Goal: Check status: Check status

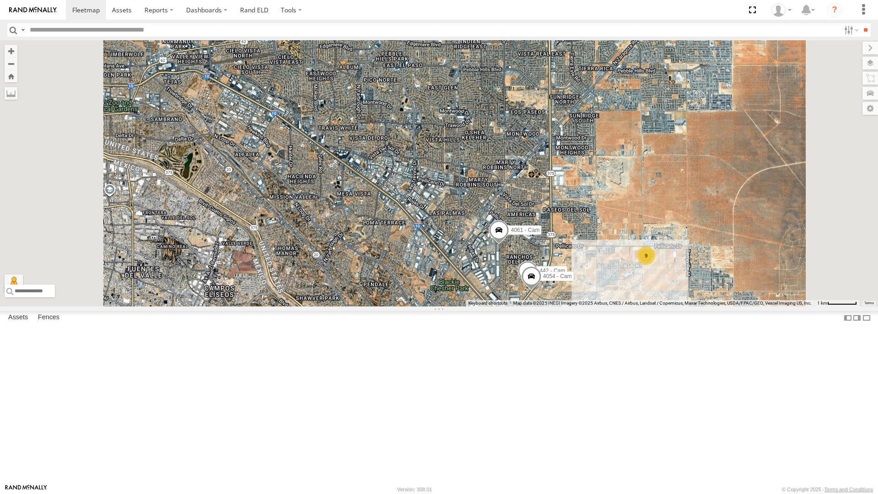
click at [5, 57] on button "Zoom out" at bounding box center [11, 63] width 13 height 13
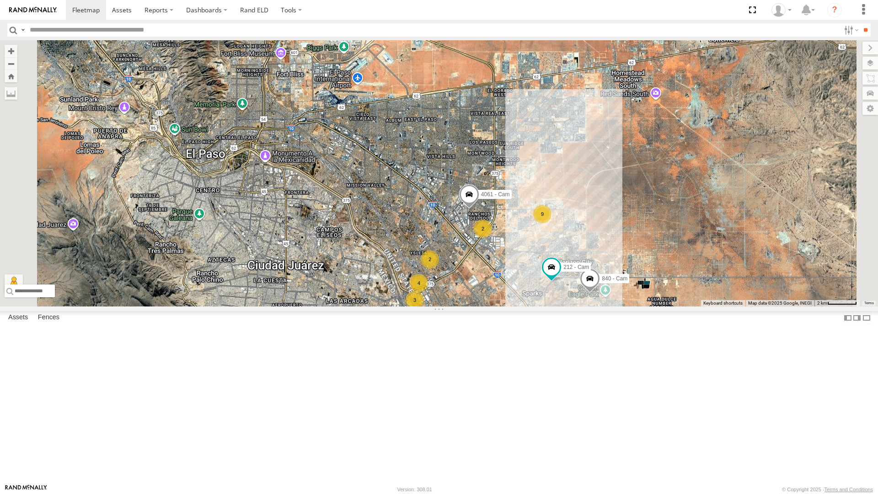
click at [5, 57] on button "Zoom out" at bounding box center [11, 63] width 13 height 13
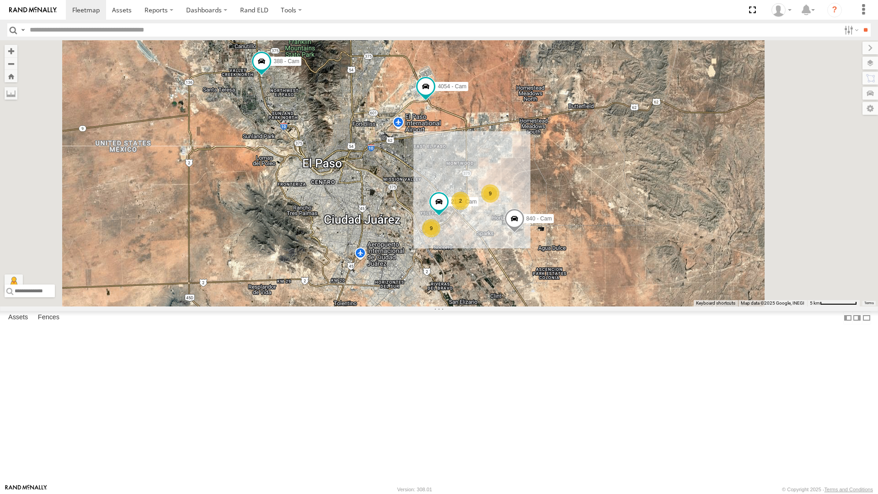
click at [390, 273] on div "9 9 2 4054 - Cam 840 - Cam 388 - Cam 4009 - Cam 212 - Cam" at bounding box center [439, 173] width 878 height 266
click at [0, 0] on div "442 - Cam" at bounding box center [0, 0] width 0 height 0
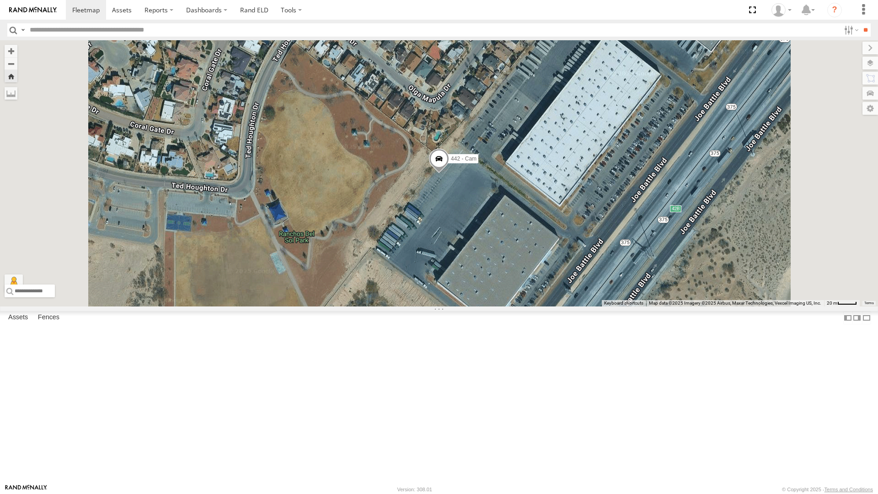
click at [0, 0] on div "212 - Cam" at bounding box center [0, 0] width 0 height 0
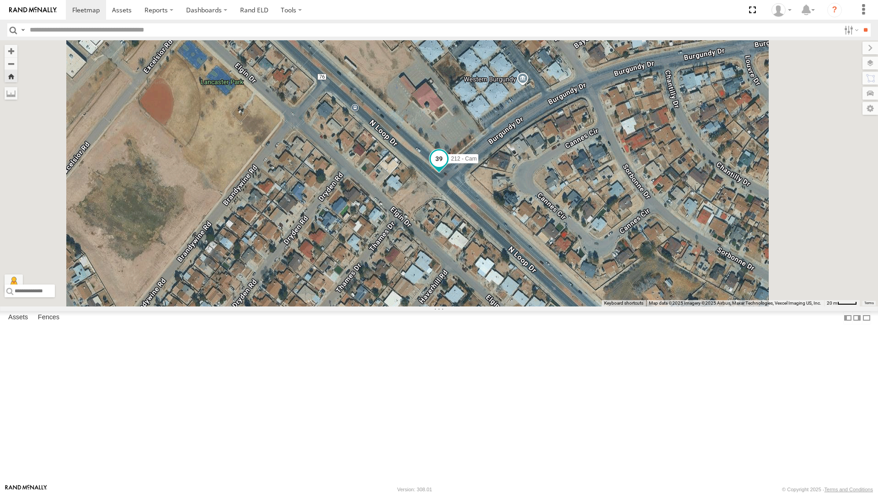
click at [447, 167] on span at bounding box center [439, 158] width 16 height 16
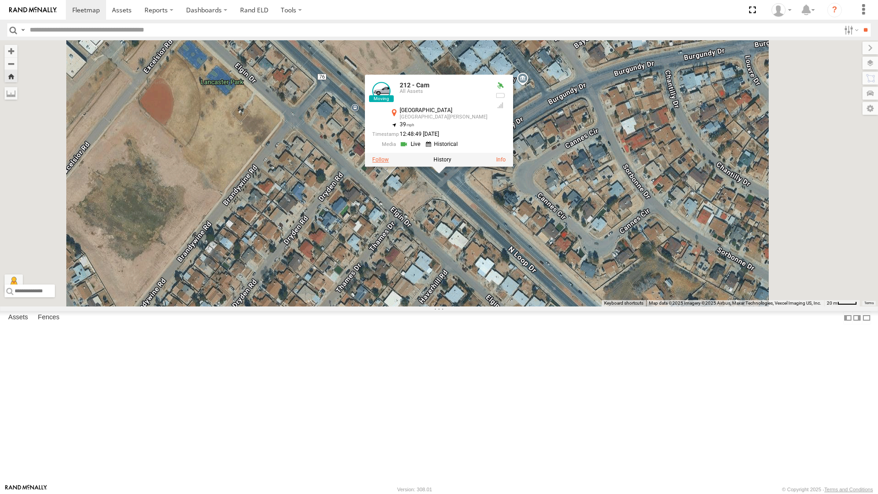
click at [389, 163] on label at bounding box center [380, 159] width 16 height 6
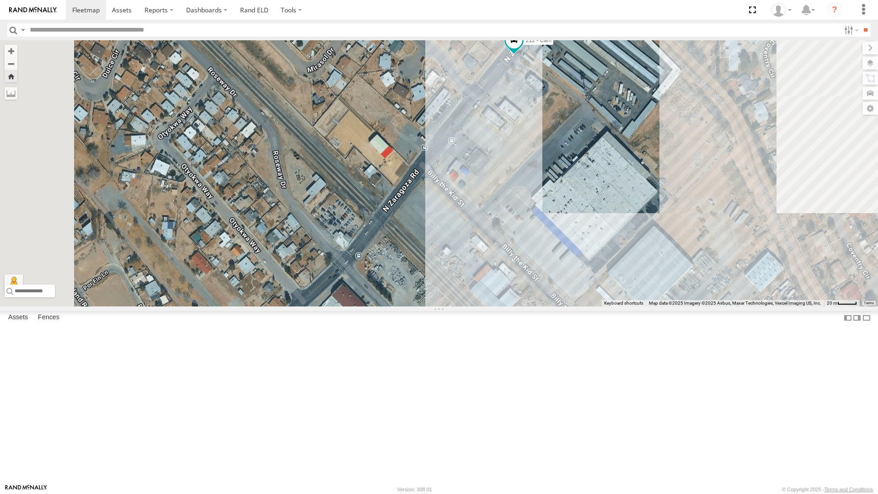
click at [301, 306] on div "212 - Cam" at bounding box center [439, 173] width 878 height 266
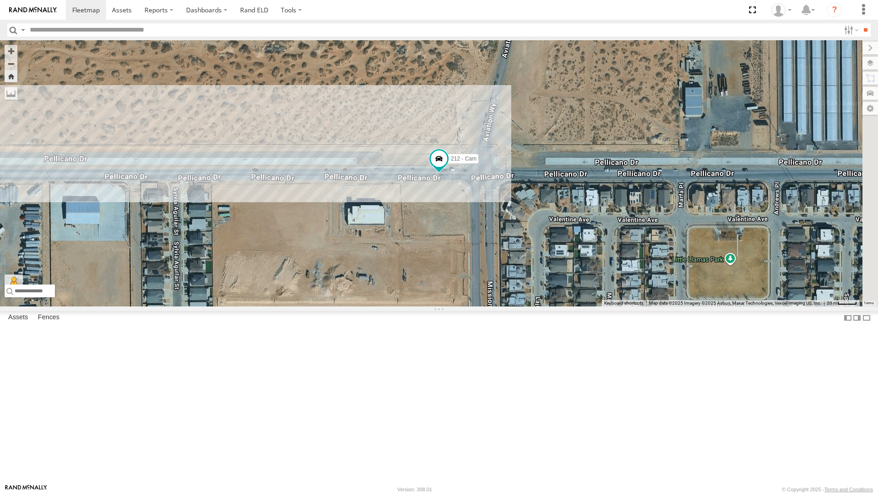
click at [331, 299] on div "212 - Cam" at bounding box center [439, 173] width 878 height 266
click at [401, 306] on div "212 - Cam" at bounding box center [439, 173] width 878 height 266
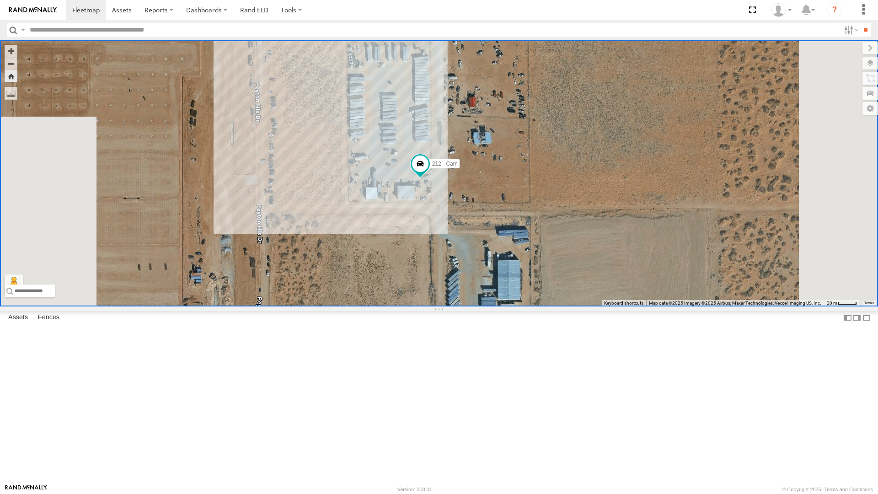
click at [0, 0] on div "All Assets" at bounding box center [0, 0] width 0 height 0
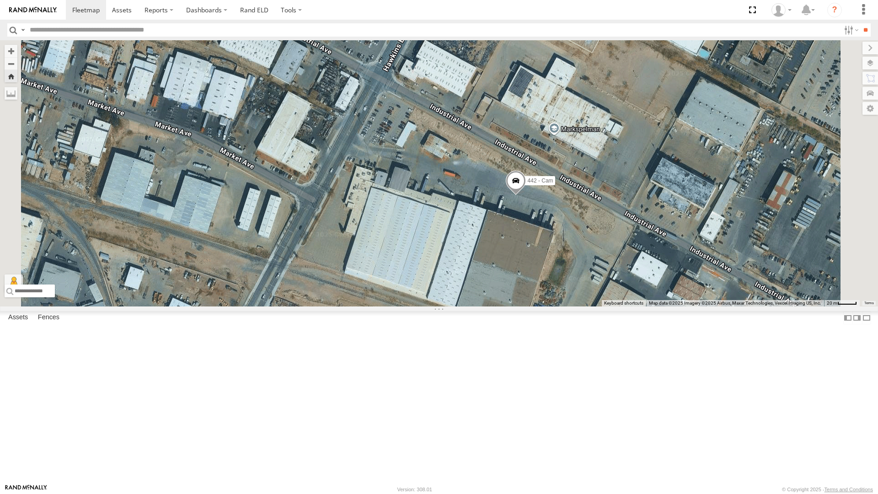
click at [421, 257] on div "442 - Cam" at bounding box center [439, 173] width 878 height 266
click at [428, 306] on div "442 - Cam" at bounding box center [439, 173] width 878 height 266
click at [476, 298] on div "442 - Cam" at bounding box center [439, 173] width 878 height 266
click at [391, 206] on div "442 - Cam" at bounding box center [439, 173] width 878 height 266
click at [369, 303] on div "442 - Cam" at bounding box center [439, 173] width 878 height 266
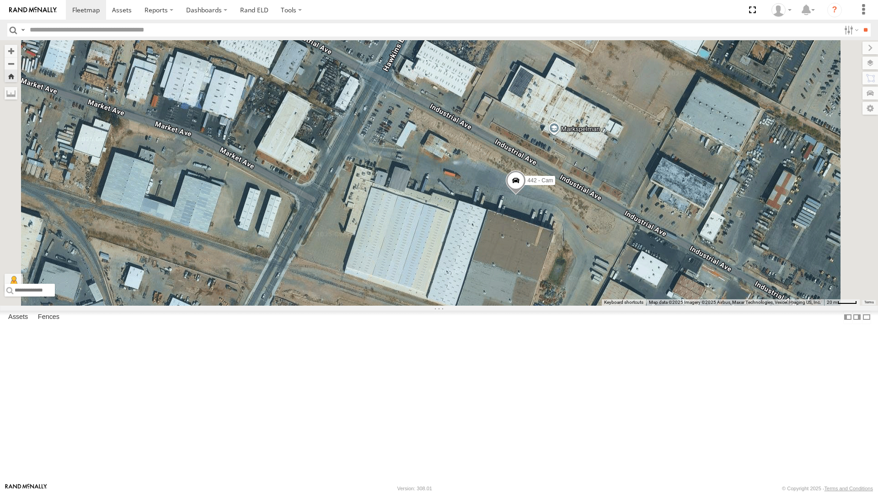
click at [298, 301] on div "442 - Cam" at bounding box center [439, 173] width 878 height 266
click at [375, 302] on div "442 - Cam" at bounding box center [439, 173] width 878 height 266
click at [381, 224] on div "442 - Cam" at bounding box center [439, 173] width 878 height 266
click at [0, 0] on div "4009 - Cam" at bounding box center [0, 0] width 0 height 0
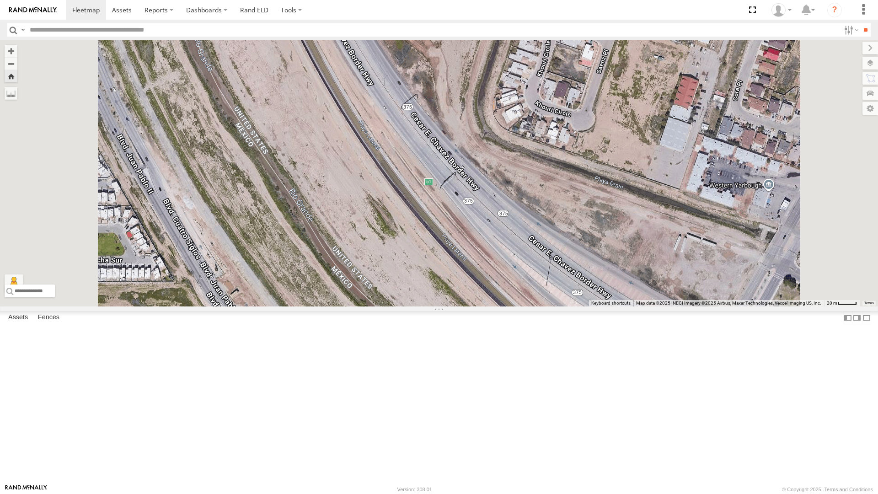
click at [0, 0] on div "444 - Cam" at bounding box center [0, 0] width 0 height 0
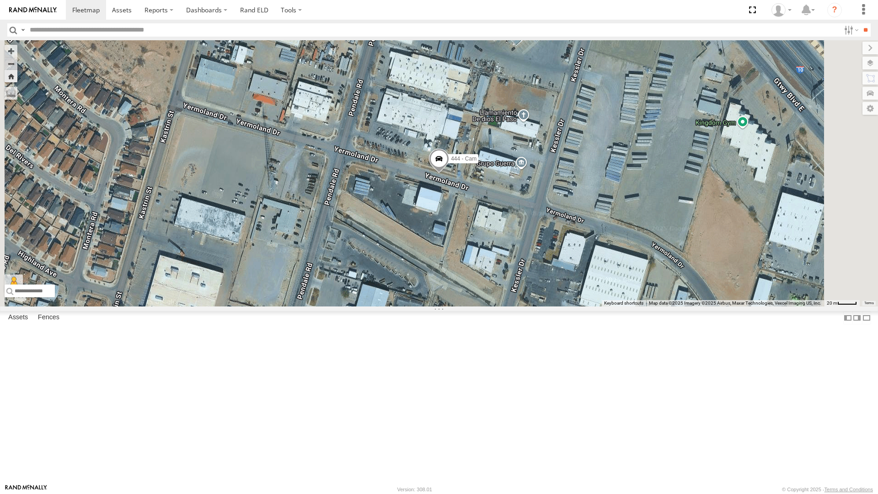
click at [0, 0] on div "750 - Cam" at bounding box center [0, 0] width 0 height 0
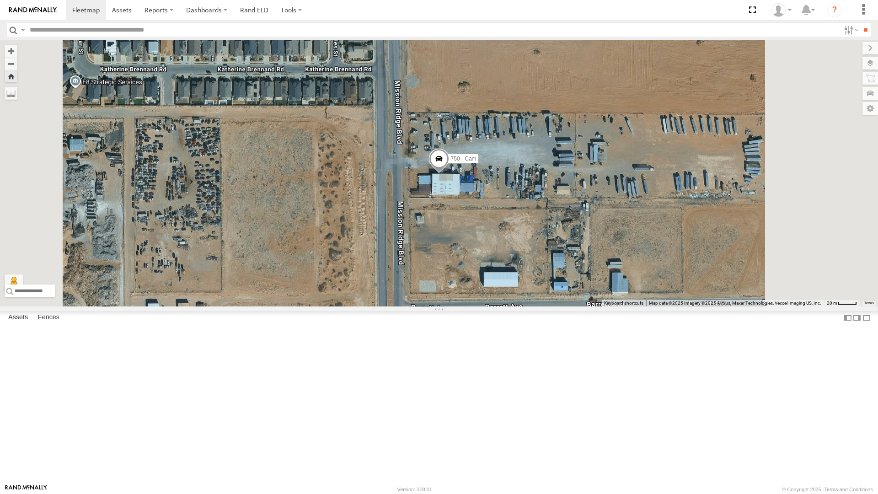
click at [0, 0] on div "893 - Cam" at bounding box center [0, 0] width 0 height 0
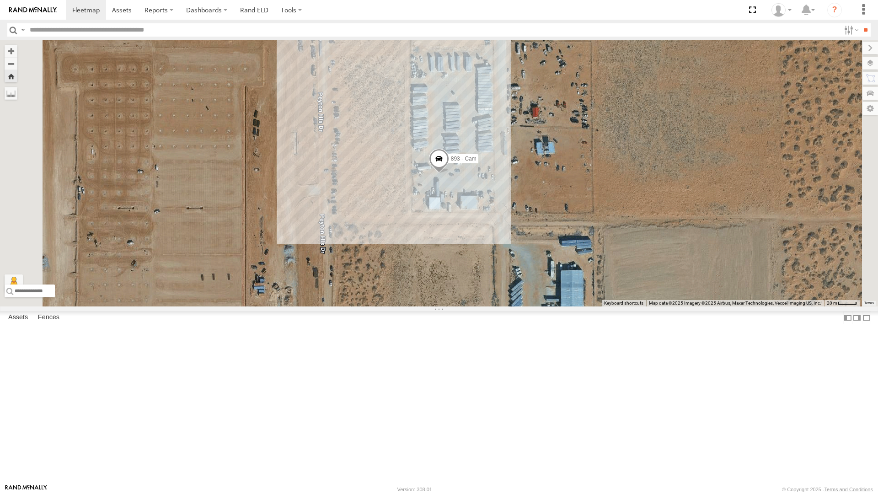
click at [0, 0] on div "212 - Cam" at bounding box center [0, 0] width 0 height 0
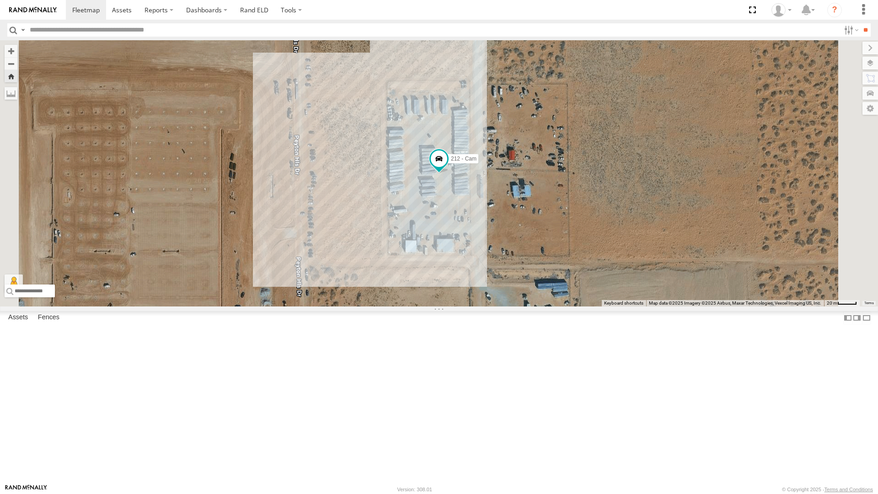
click at [0, 0] on div "4071 - Cam" at bounding box center [0, 0] width 0 height 0
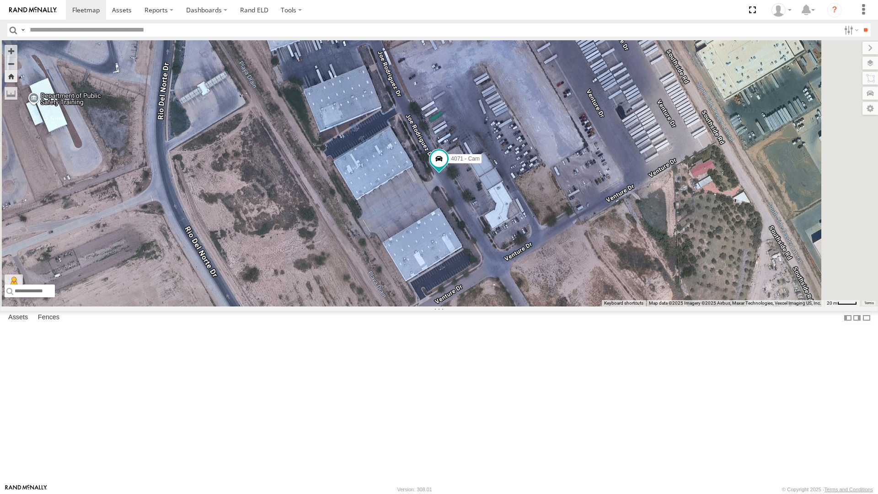
click at [0, 0] on div "388 - Cam" at bounding box center [0, 0] width 0 height 0
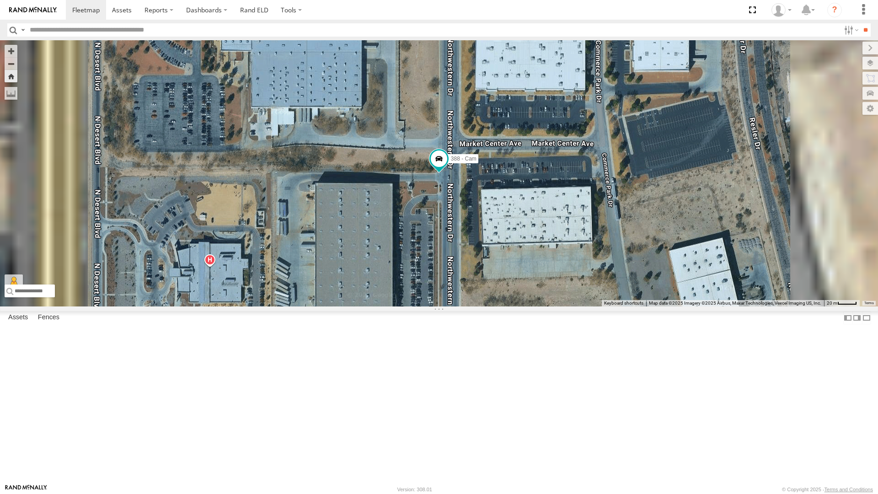
click at [0, 0] on div "4063 - Cam" at bounding box center [0, 0] width 0 height 0
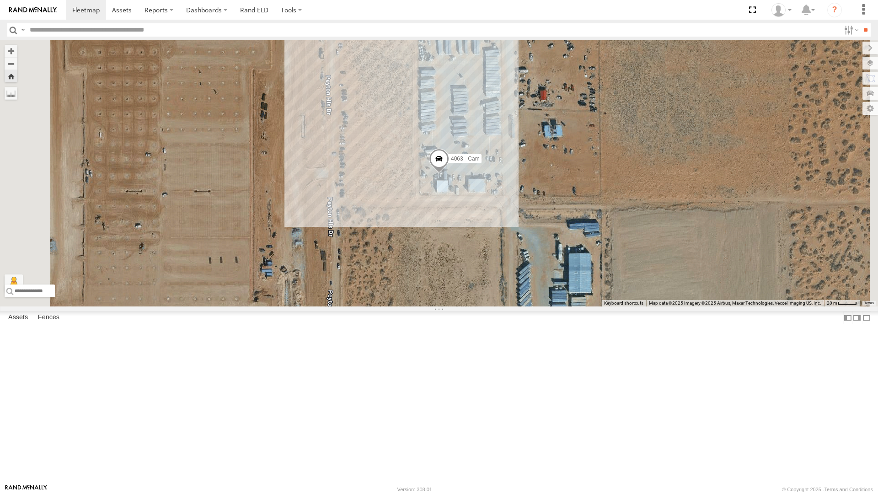
click at [0, 0] on div "840 - Cam" at bounding box center [0, 0] width 0 height 0
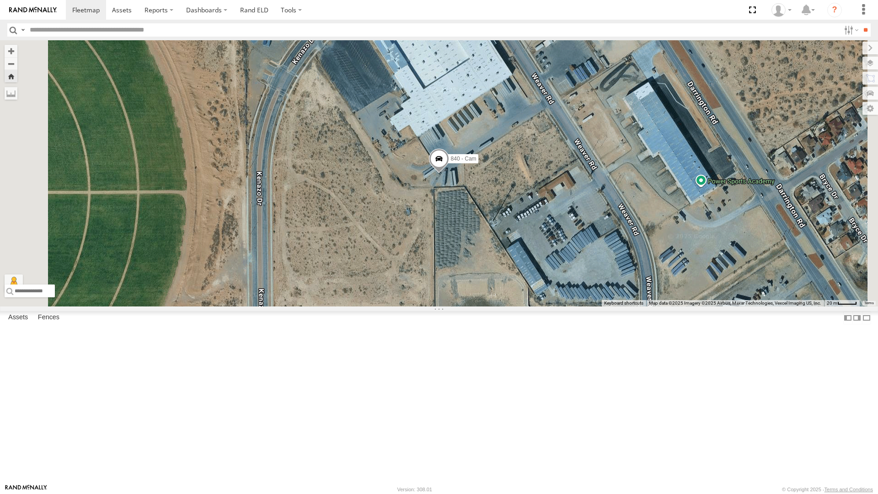
click at [0, 0] on div "4061 - Cam" at bounding box center [0, 0] width 0 height 0
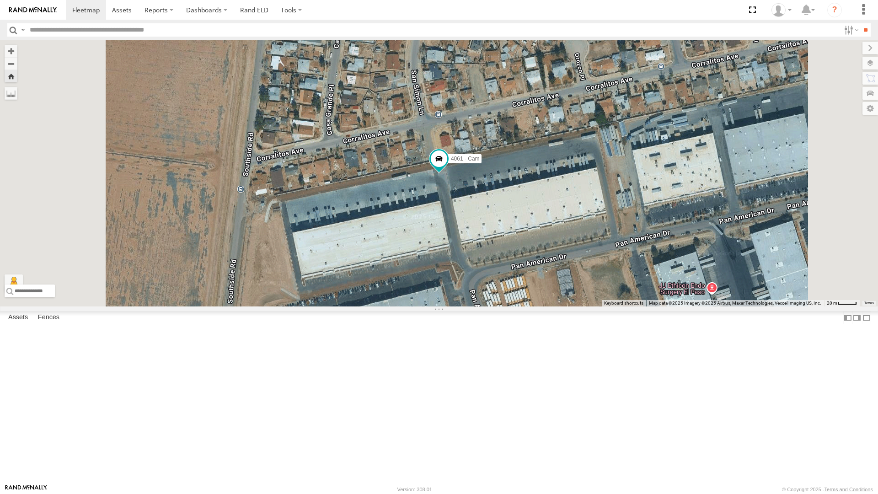
click at [0, 0] on div "4067 - Cam" at bounding box center [0, 0] width 0 height 0
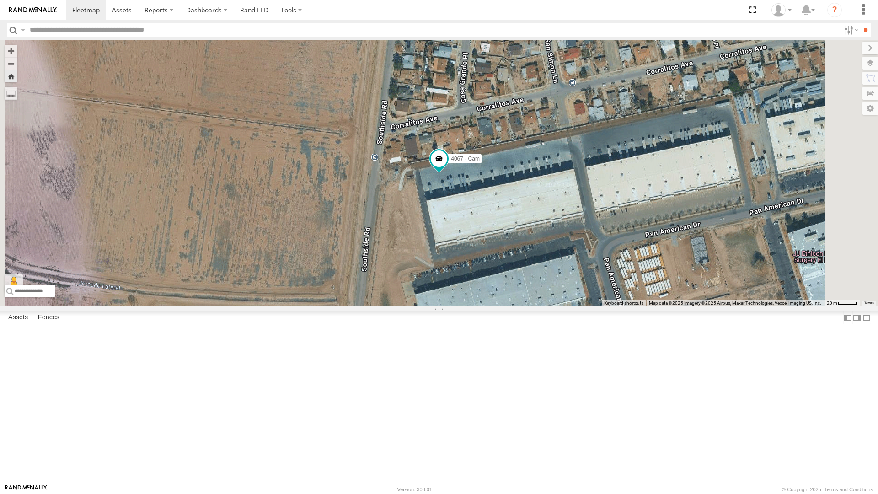
click at [0, 0] on div "Spotter 294 - Cam" at bounding box center [0, 0] width 0 height 0
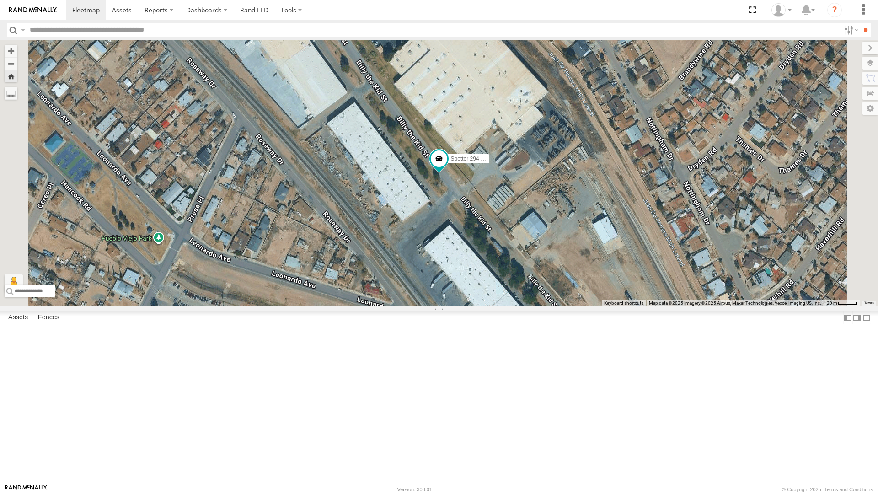
click at [0, 0] on div "Dodge 1500 - Cam" at bounding box center [0, 0] width 0 height 0
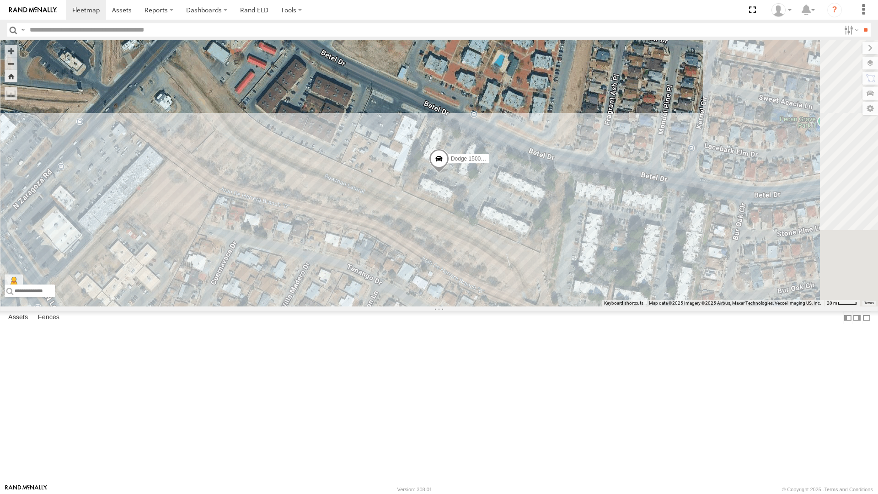
click at [0, 0] on div "Spotter 294 - Cam" at bounding box center [0, 0] width 0 height 0
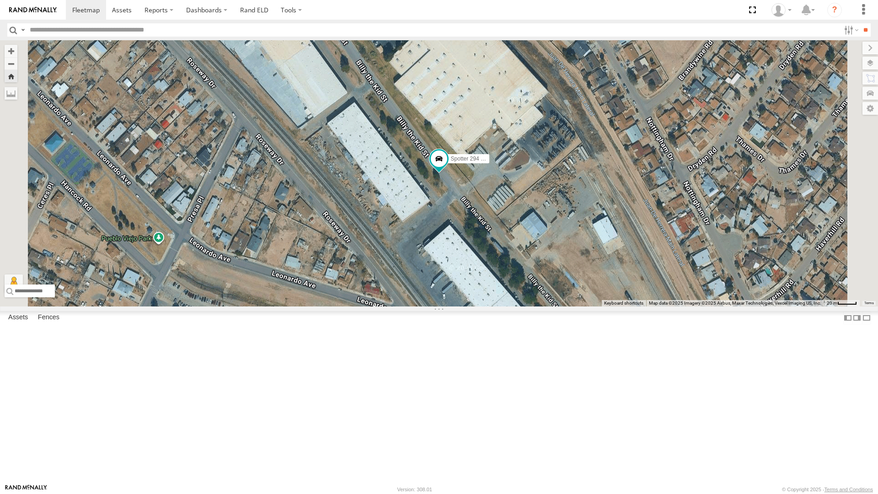
click at [0, 0] on div "872 - Cam" at bounding box center [0, 0] width 0 height 0
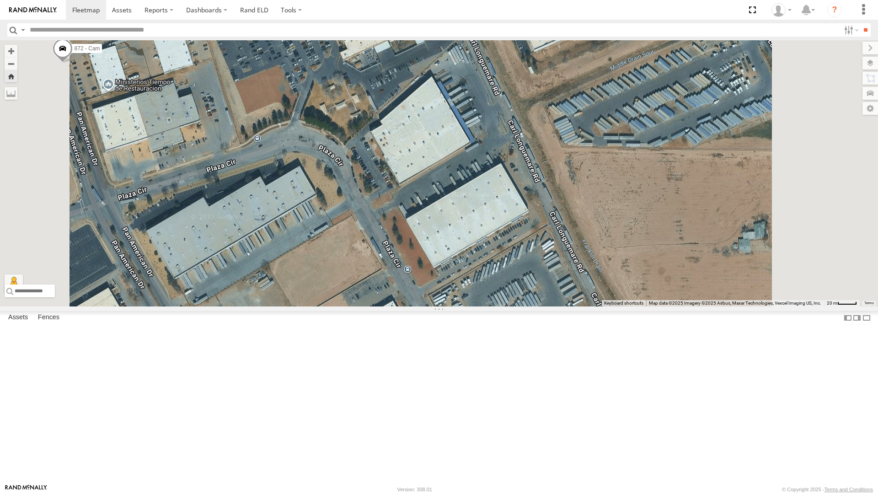
click at [554, 306] on div "872 - Cam" at bounding box center [439, 173] width 878 height 266
click at [0, 0] on div "212 - Cam" at bounding box center [0, 0] width 0 height 0
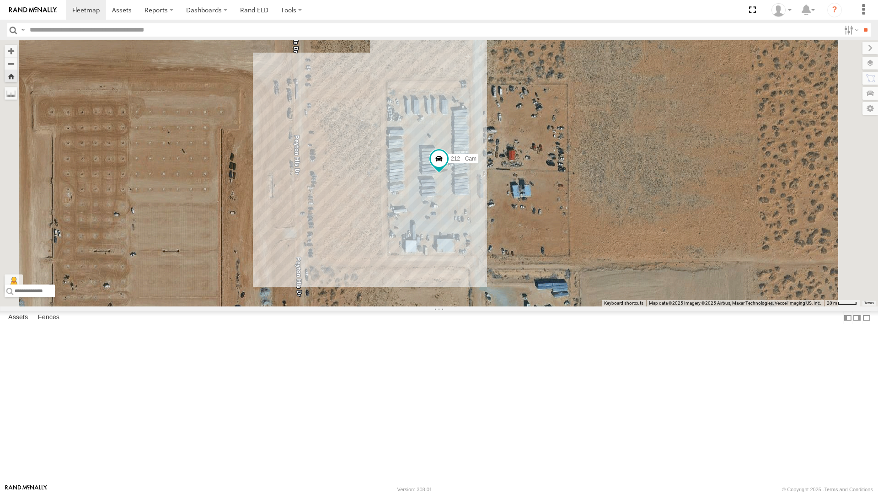
click at [0, 0] on div "442 - Cam" at bounding box center [0, 0] width 0 height 0
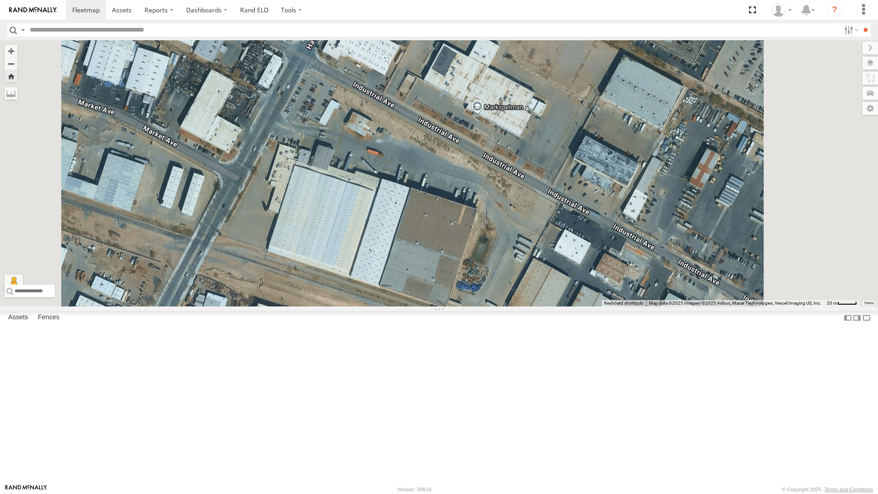
click at [419, 190] on div "442 - Cam" at bounding box center [439, 173] width 878 height 266
click at [0, 0] on div "442 - Cam" at bounding box center [0, 0] width 0 height 0
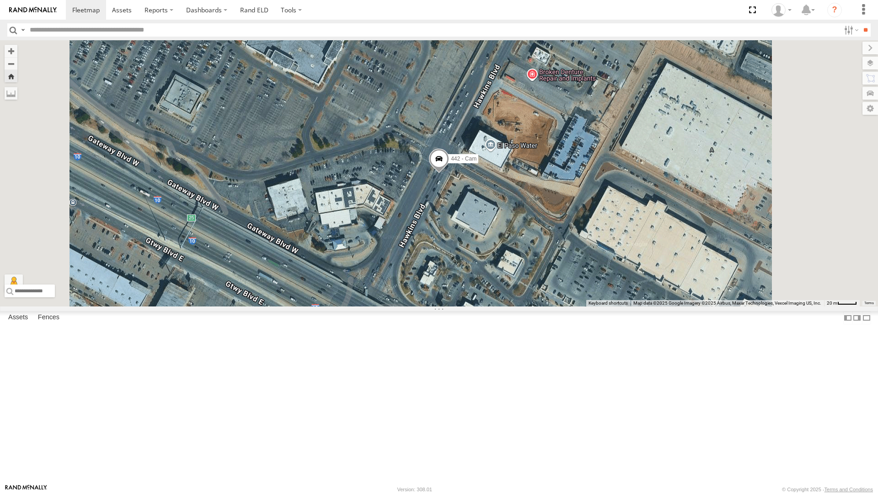
click at [449, 173] on span at bounding box center [439, 161] width 20 height 25
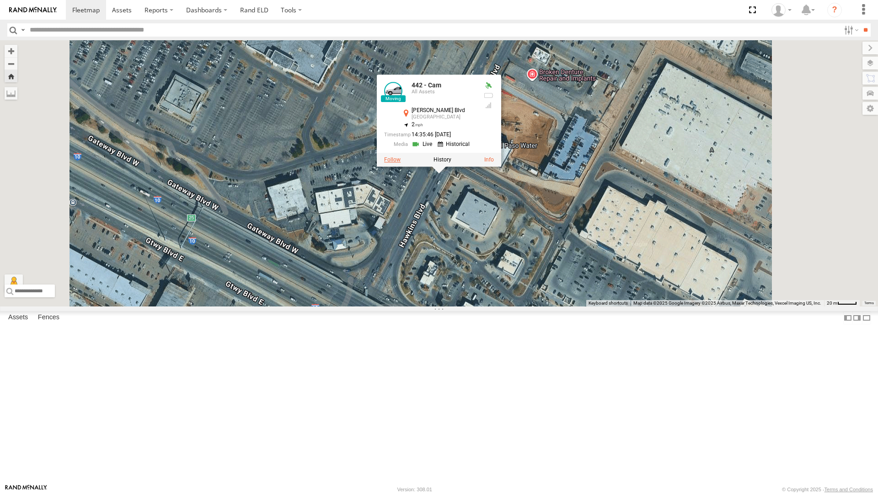
click at [401, 163] on label at bounding box center [392, 159] width 16 height 6
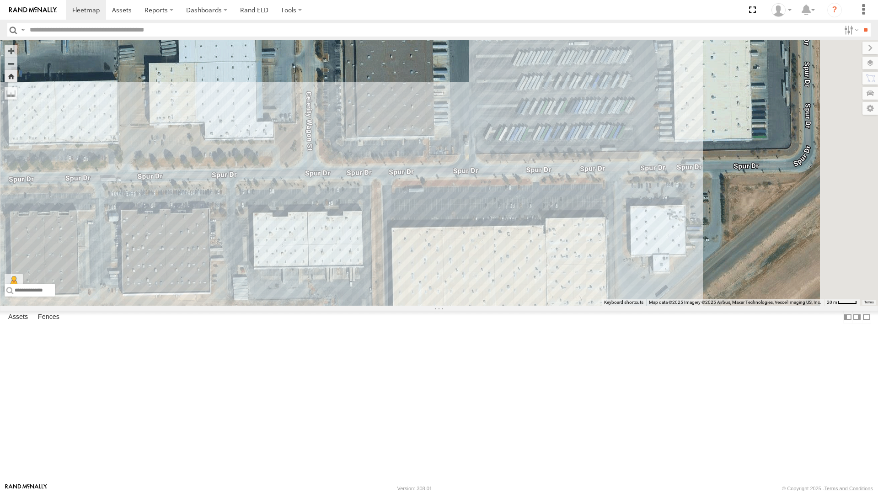
click at [391, 306] on div "442 - Cam" at bounding box center [439, 173] width 878 height 266
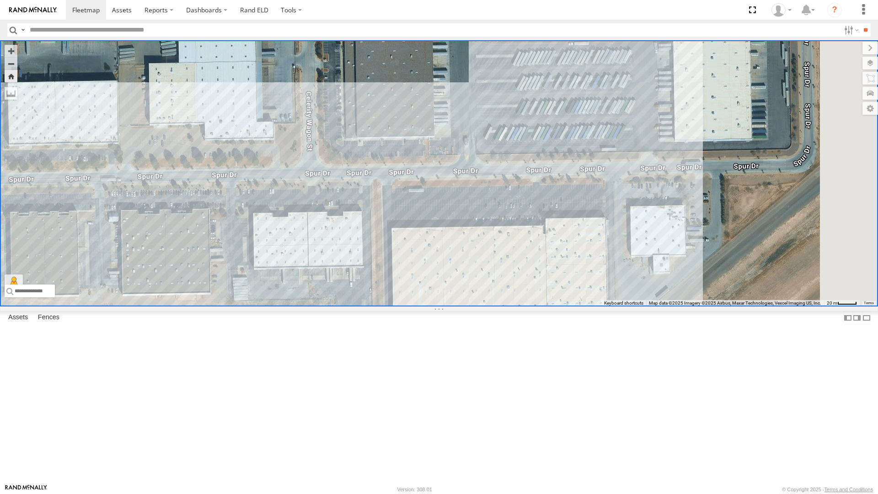
click at [0, 0] on div "212 - Cam" at bounding box center [0, 0] width 0 height 0
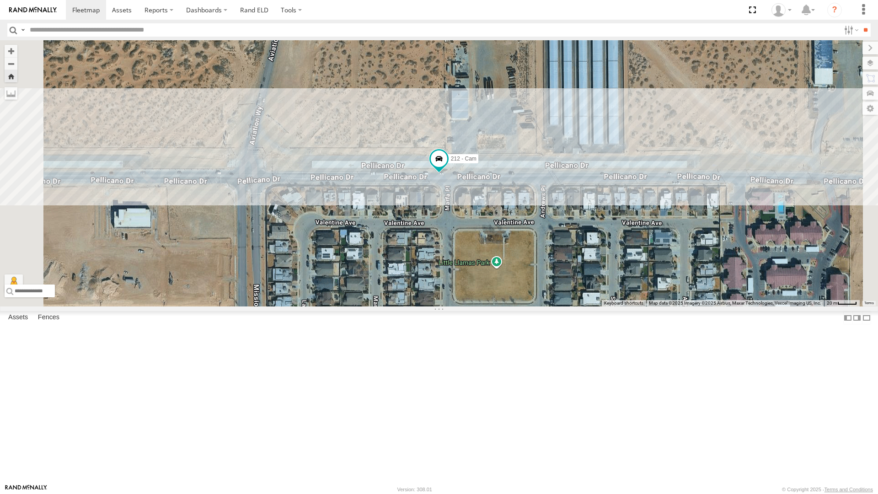
click at [0, 0] on div "442 - Cam" at bounding box center [0, 0] width 0 height 0
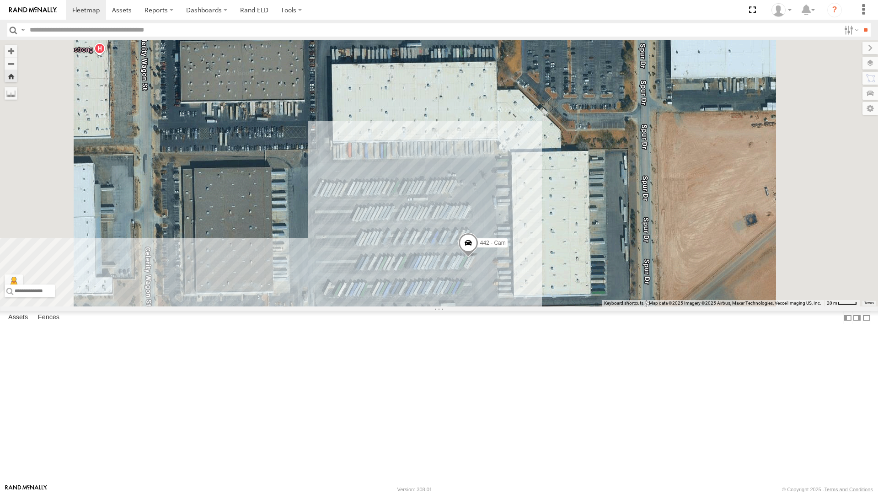
click at [0, 0] on div "212 - Cam" at bounding box center [0, 0] width 0 height 0
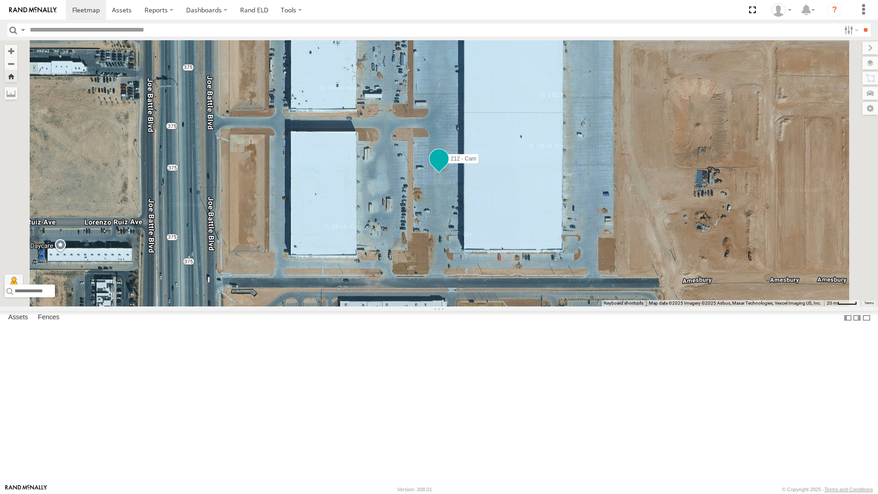
click at [447, 167] on span at bounding box center [439, 158] width 16 height 16
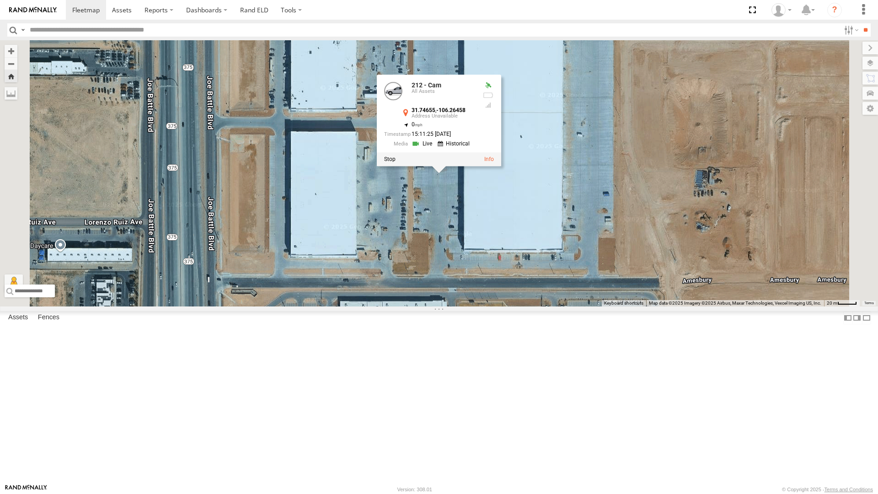
click at [548, 306] on div "212 - Cam 212 - Cam All Assets 31.74655 , -106.26458 0 15:11:25 [DATE]" at bounding box center [439, 173] width 878 height 266
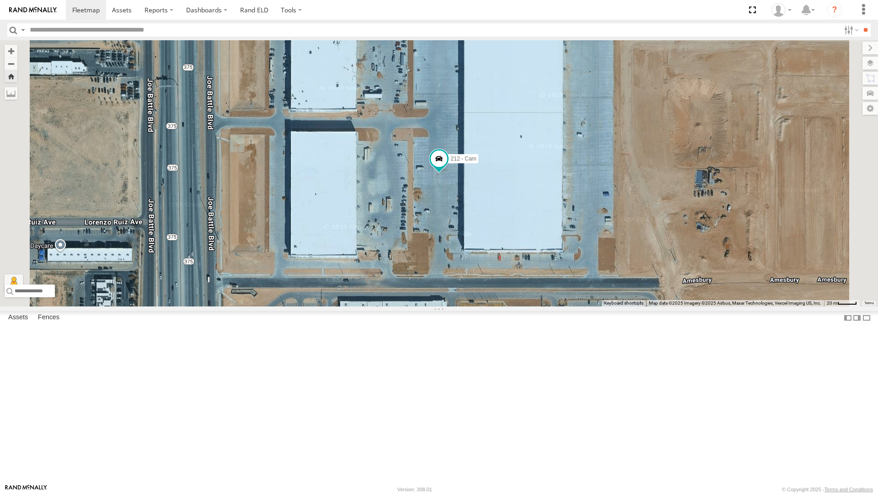
click at [0, 0] on div "442 - Cam" at bounding box center [0, 0] width 0 height 0
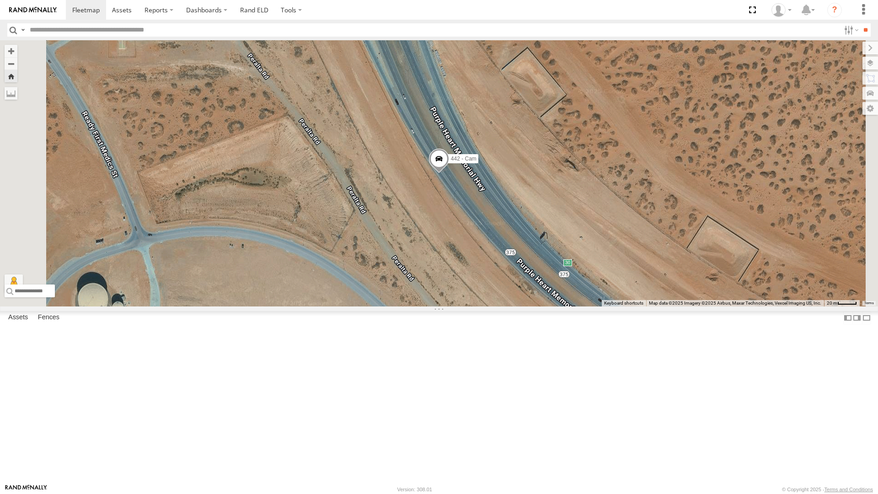
click at [0, 0] on div "212 - Cam" at bounding box center [0, 0] width 0 height 0
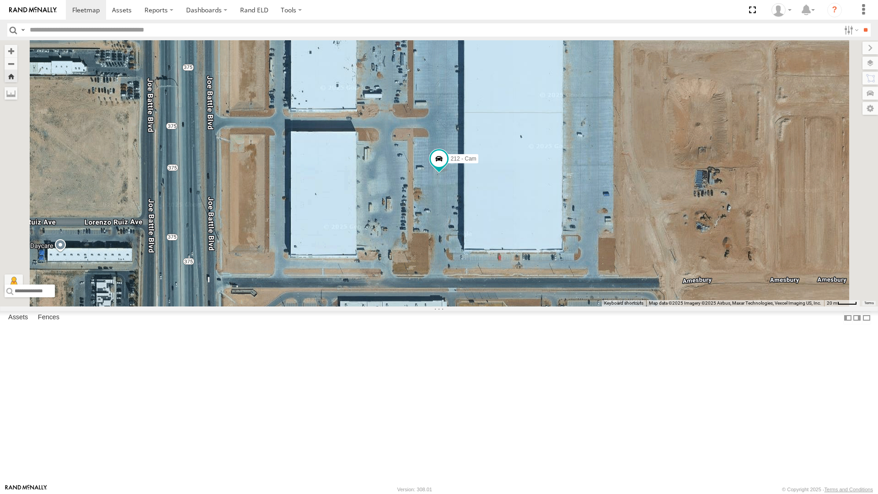
click at [0, 0] on div "All Assets" at bounding box center [0, 0] width 0 height 0
click at [0, 0] on div "442 - Cam" at bounding box center [0, 0] width 0 height 0
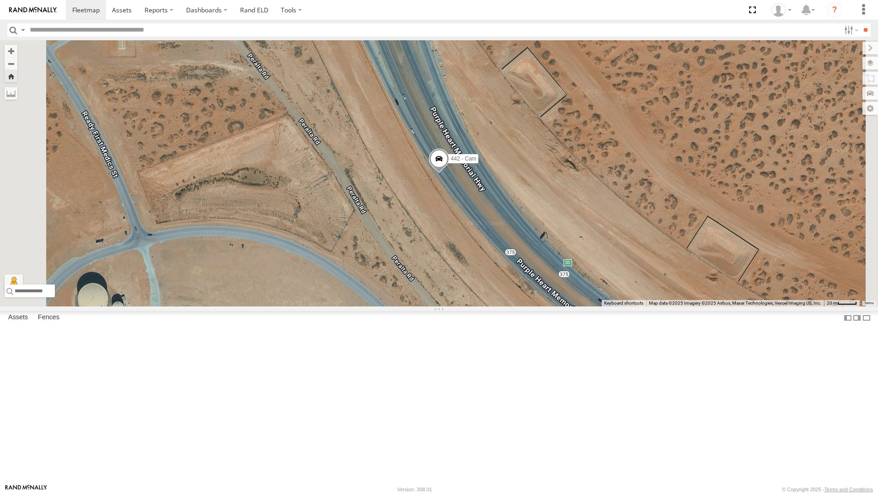
click at [449, 173] on span at bounding box center [439, 161] width 20 height 25
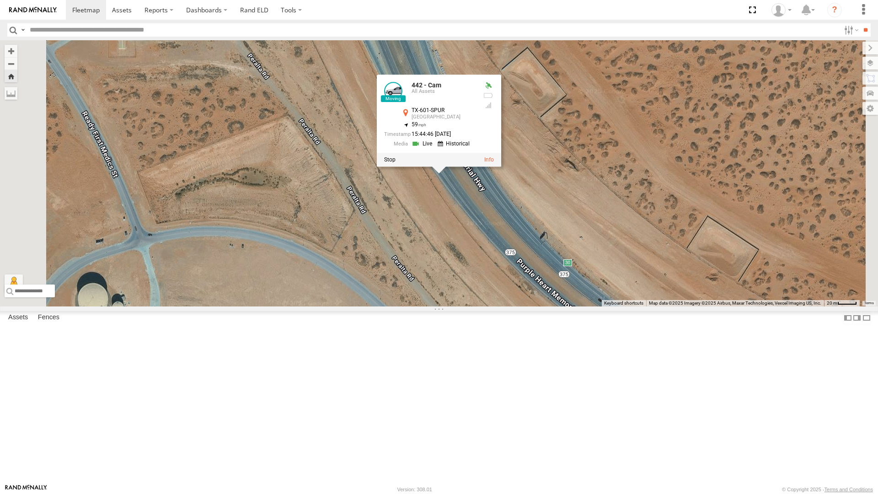
click at [507, 306] on div "442 - Cam 442 - Cam All Assets [GEOGRAPHIC_DATA]-601-SPUR [GEOGRAPHIC_DATA] 31.…" at bounding box center [439, 173] width 878 height 266
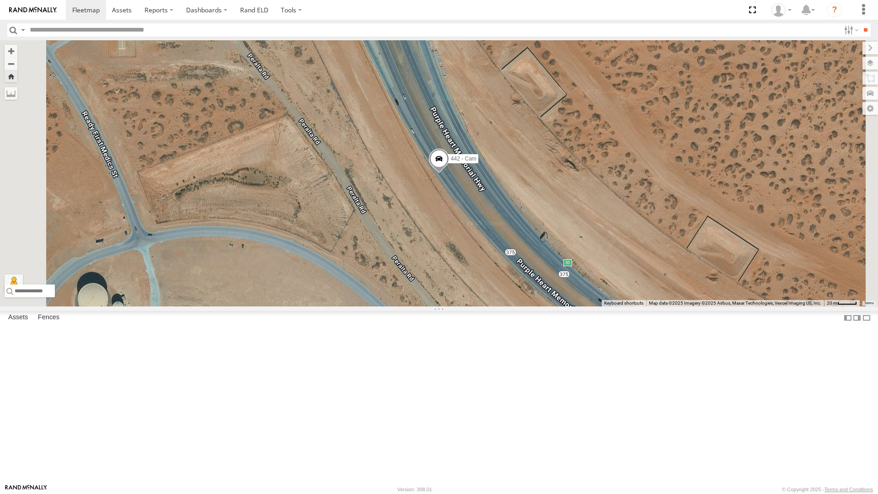
click at [0, 0] on div "212 - Cam All Assets" at bounding box center [0, 0] width 0 height 0
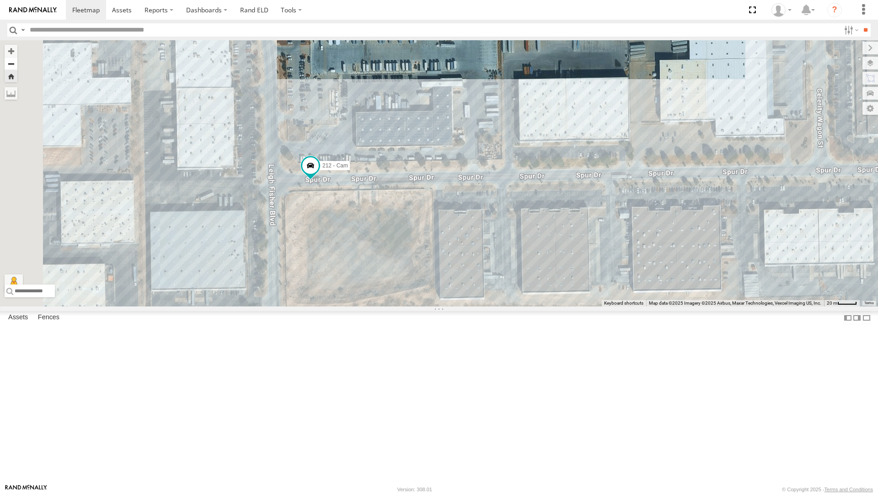
click at [17, 57] on button "Zoom out" at bounding box center [11, 63] width 13 height 13
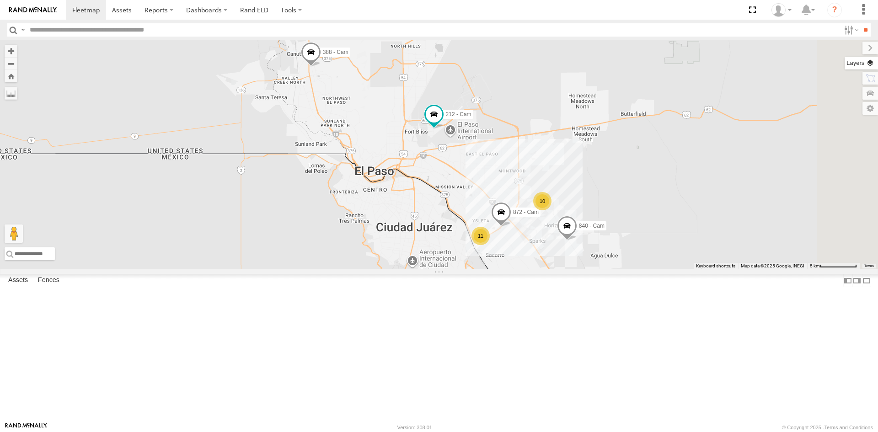
click at [872, 64] on label at bounding box center [861, 63] width 33 height 13
click at [0, 0] on span "Basemaps" at bounding box center [0, 0] width 0 height 0
click at [0, 0] on span "Satellite + Roadmap" at bounding box center [0, 0] width 0 height 0
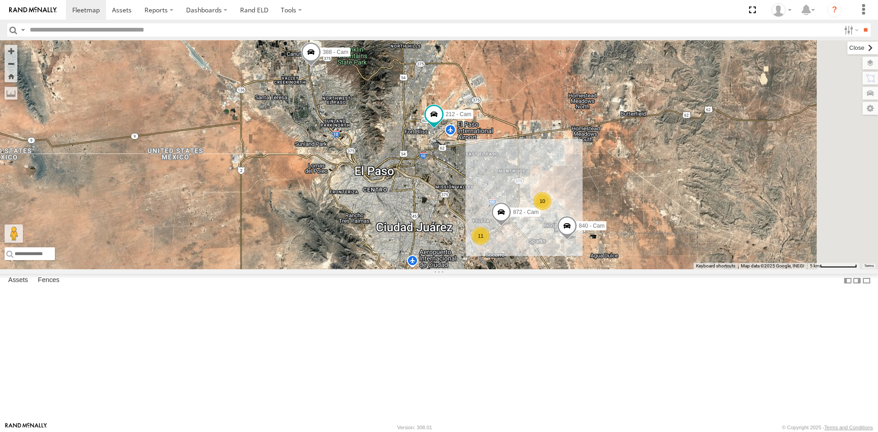
click at [847, 45] on label at bounding box center [862, 48] width 31 height 13
drag, startPoint x: 749, startPoint y: 11, endPoint x: 749, endPoint y: 50, distance: 39.8
click at [749, 11] on span at bounding box center [752, 10] width 19 height 20
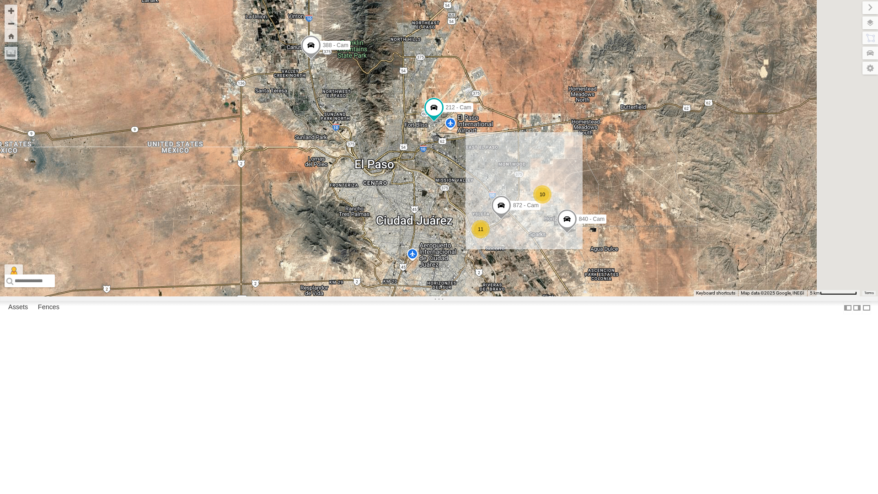
click at [0, 0] on div "212 - Cam" at bounding box center [0, 0] width 0 height 0
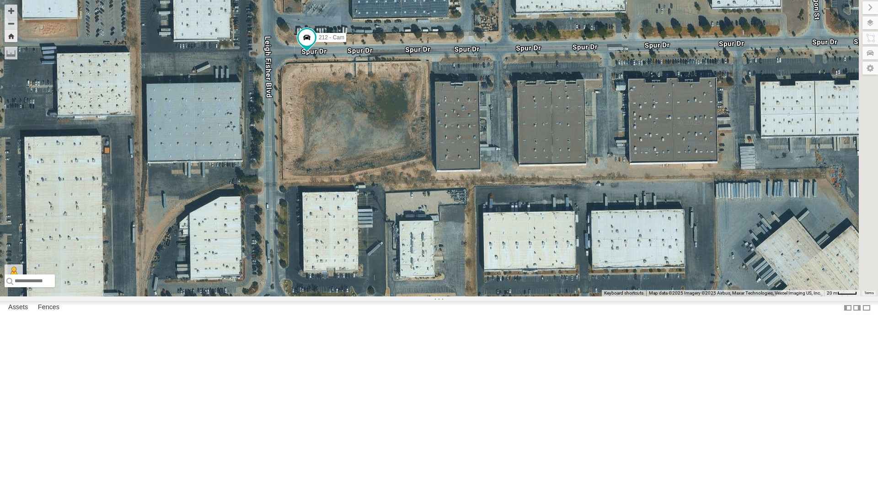
drag, startPoint x: 605, startPoint y: 322, endPoint x: 473, endPoint y: 224, distance: 164.8
click at [473, 224] on div "212 - Cam" at bounding box center [439, 148] width 878 height 296
click at [0, 0] on div "212 - Cam" at bounding box center [0, 0] width 0 height 0
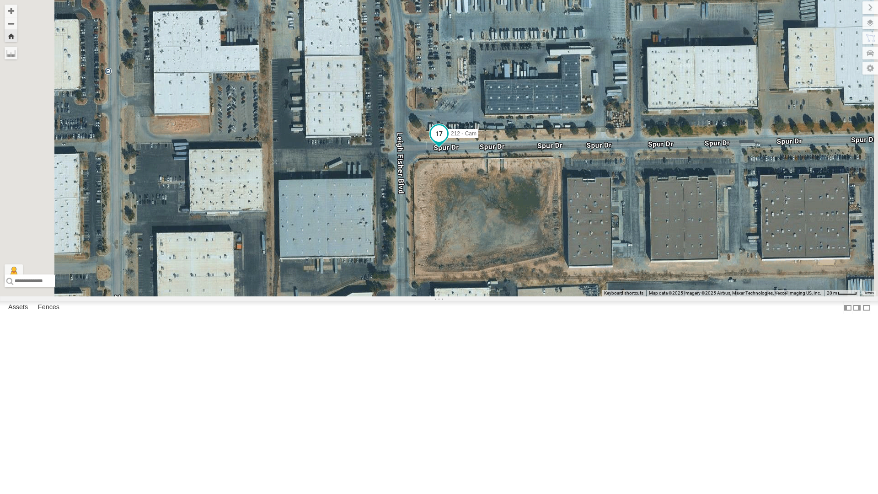
click at [447, 142] on span at bounding box center [439, 133] width 16 height 16
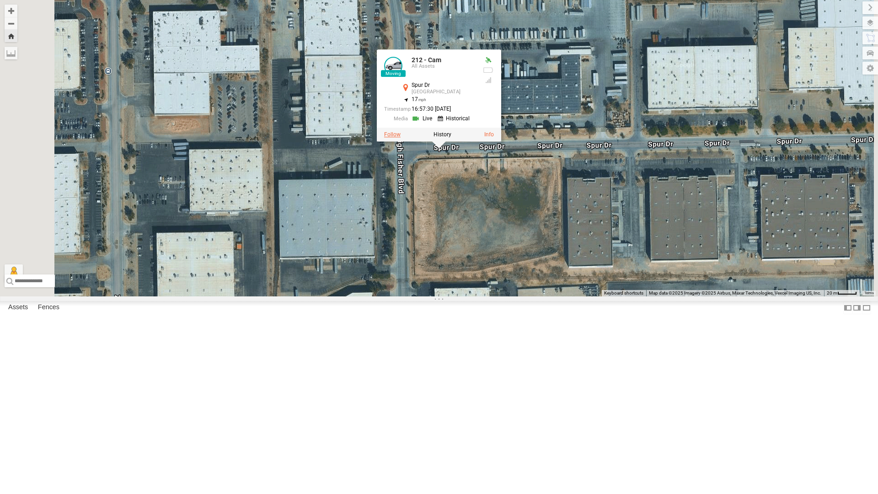
click at [401, 138] on label at bounding box center [392, 134] width 16 height 6
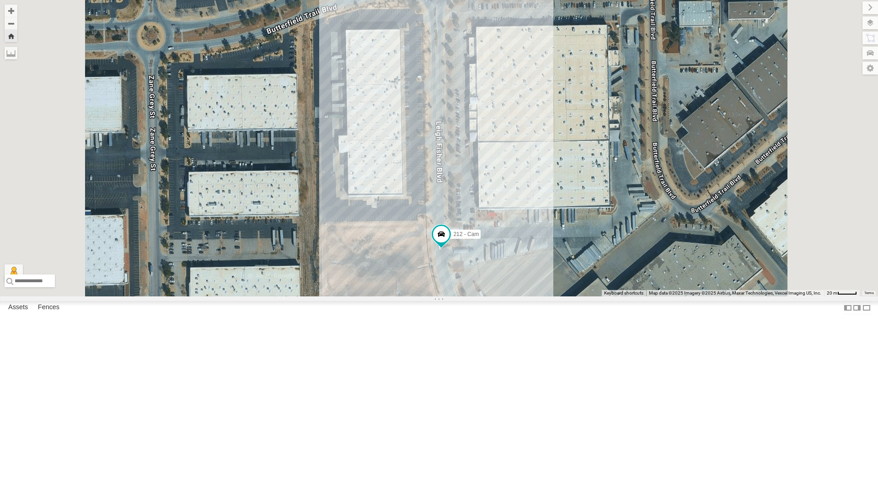
click at [0, 0] on div "4071 - Cam" at bounding box center [0, 0] width 0 height 0
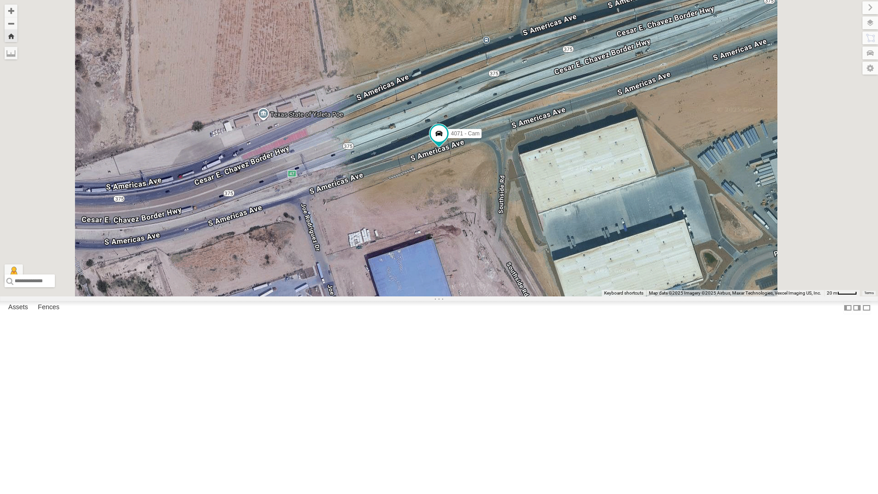
click at [0, 0] on div "212 - Cam" at bounding box center [0, 0] width 0 height 0
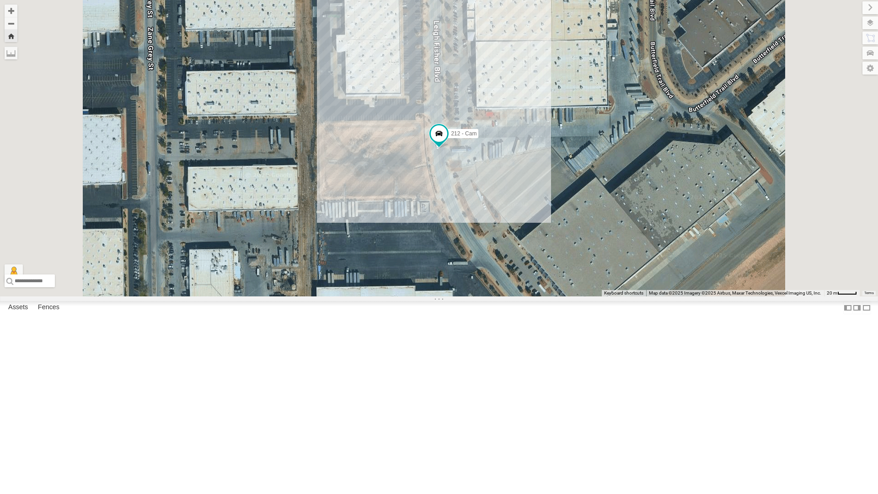
click at [556, 277] on div "212 - Cam" at bounding box center [439, 148] width 878 height 296
click at [862, 314] on label at bounding box center [866, 307] width 9 height 13
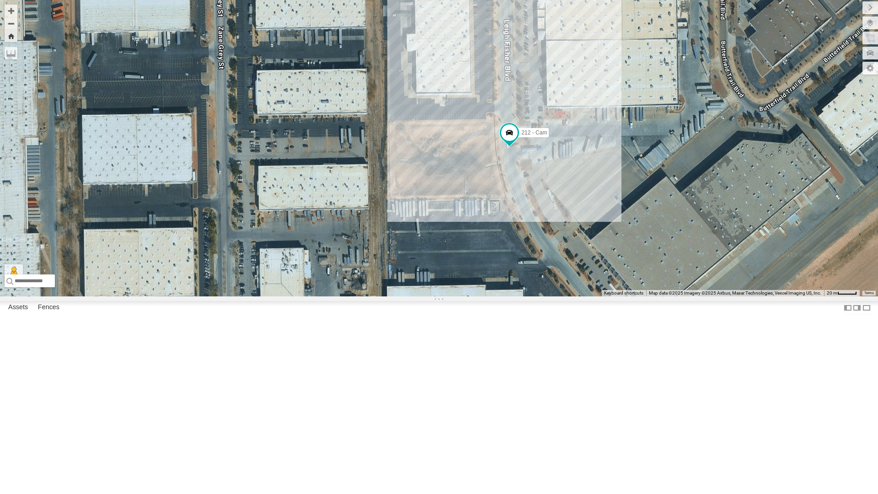
drag, startPoint x: 460, startPoint y: 295, endPoint x: 532, endPoint y: 294, distance: 72.3
click at [532, 294] on div "212 - Cam" at bounding box center [439, 148] width 878 height 296
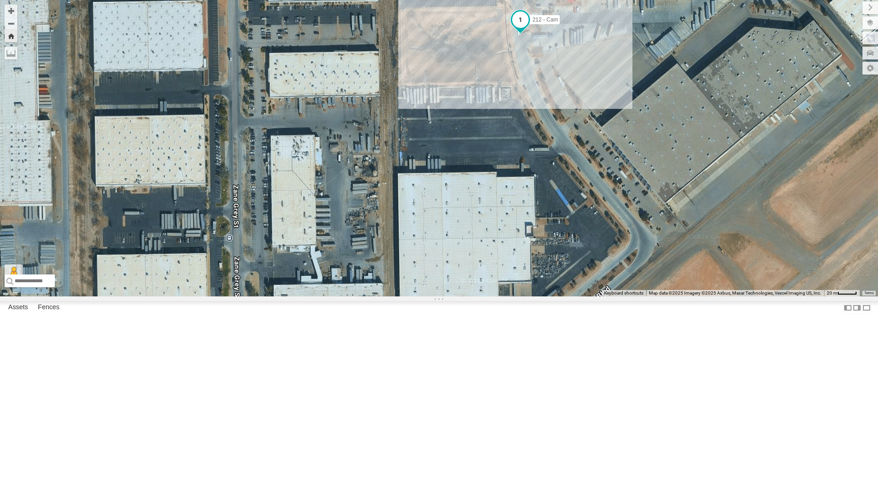
click at [515, 28] on span at bounding box center [520, 19] width 16 height 16
click at [508, 9] on link at bounding box center [504, 4] width 23 height 9
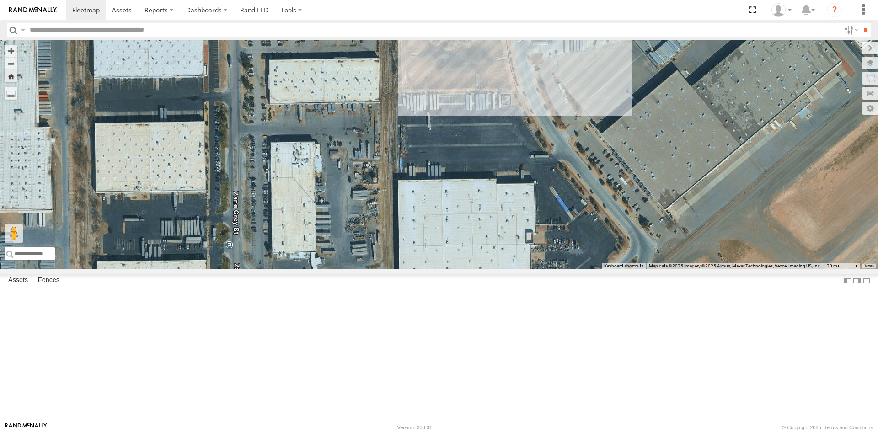
click at [465, 219] on div "212 - Cam 212 - Cam All Assets Leigh Fisher Blvd El Paso 31.81064 , -106.39566 …" at bounding box center [439, 154] width 878 height 229
click at [515, 34] on span at bounding box center [520, 26] width 16 height 16
click at [535, 16] on link at bounding box center [536, 11] width 35 height 9
click at [509, 217] on div "212 - Cam 212 - Cam All Assets Leigh Fisher Blvd El Paso 31.81076 , -106.3945 3…" at bounding box center [439, 154] width 878 height 229
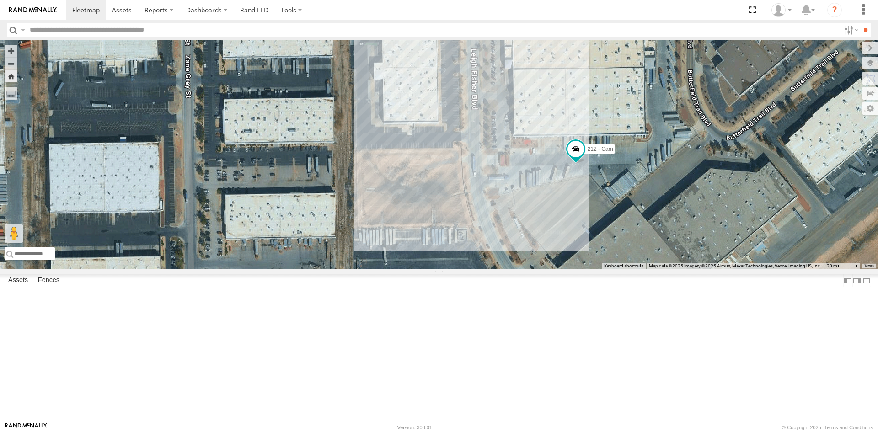
drag, startPoint x: 492, startPoint y: 263, endPoint x: 451, endPoint y: 393, distance: 136.4
click at [451, 269] on div "212 - Cam" at bounding box center [439, 154] width 878 height 229
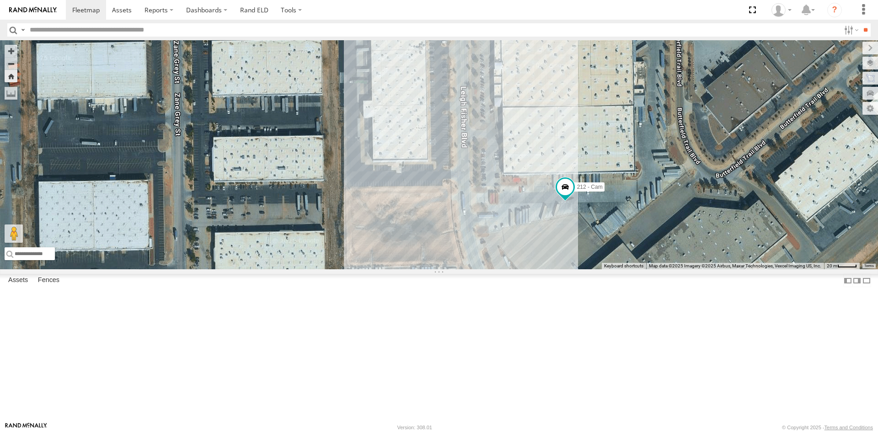
click at [196, 155] on div "212 - Cam" at bounding box center [439, 154] width 878 height 229
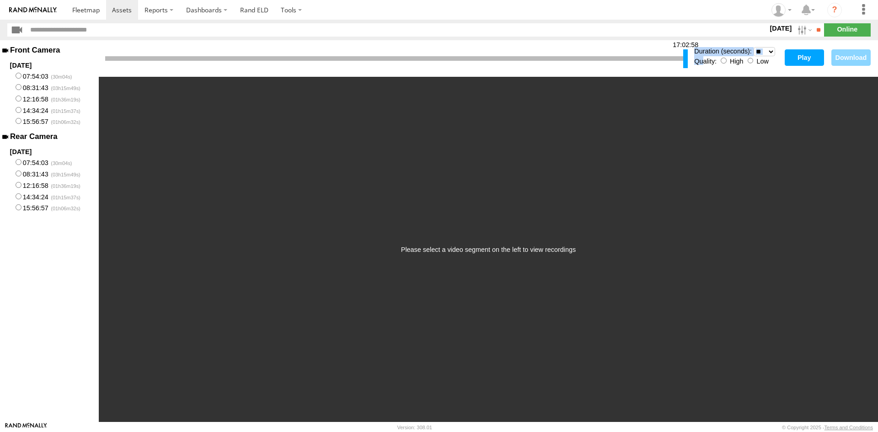
drag, startPoint x: 107, startPoint y: 57, endPoint x: 701, endPoint y: 66, distance: 594.5
click at [701, 66] on div "17:02:58 Duration (seconds): * ** ** ** ** ** ** *** *** *** *** Quality: High …" at bounding box center [488, 58] width 779 height 37
click at [802, 57] on button "Play" at bounding box center [804, 57] width 39 height 16
